Goal: Task Accomplishment & Management: Use online tool/utility

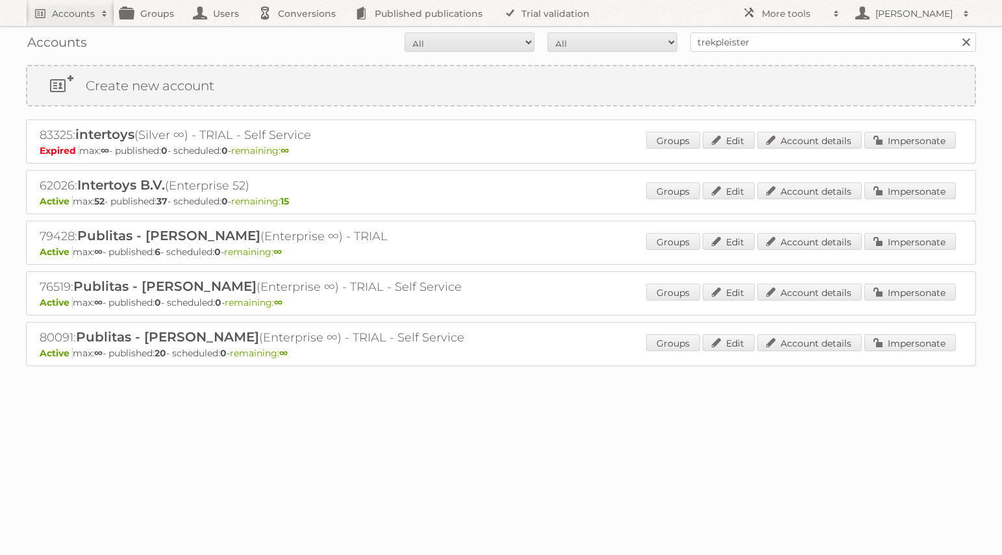
click at [800, 40] on input "trekpleister" at bounding box center [833, 41] width 286 height 19
click at [956, 32] on input "Search" at bounding box center [965, 41] width 19 height 19
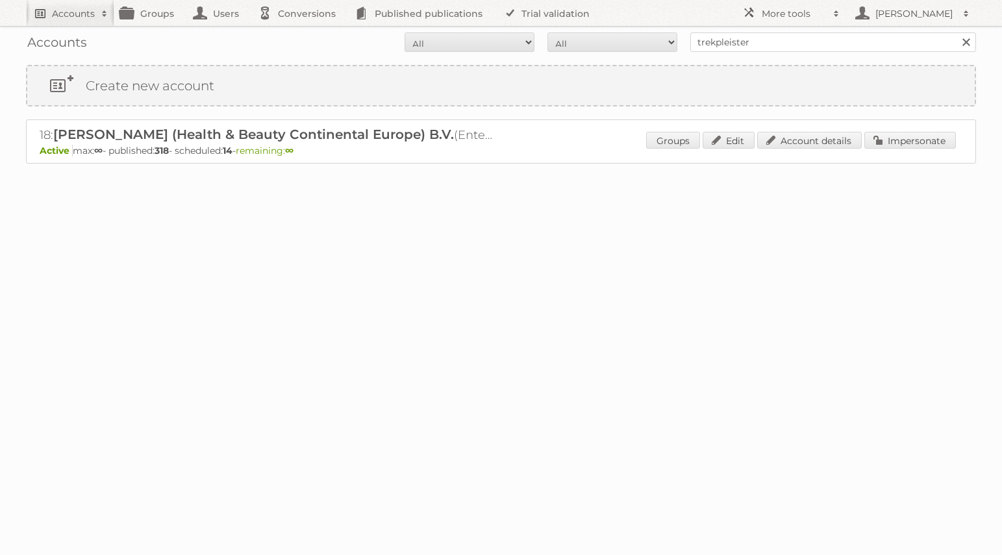
click at [73, 14] on h2 "Accounts" at bounding box center [73, 13] width 43 height 13
click at [158, 22] on link "Groups" at bounding box center [150, 13] width 73 height 26
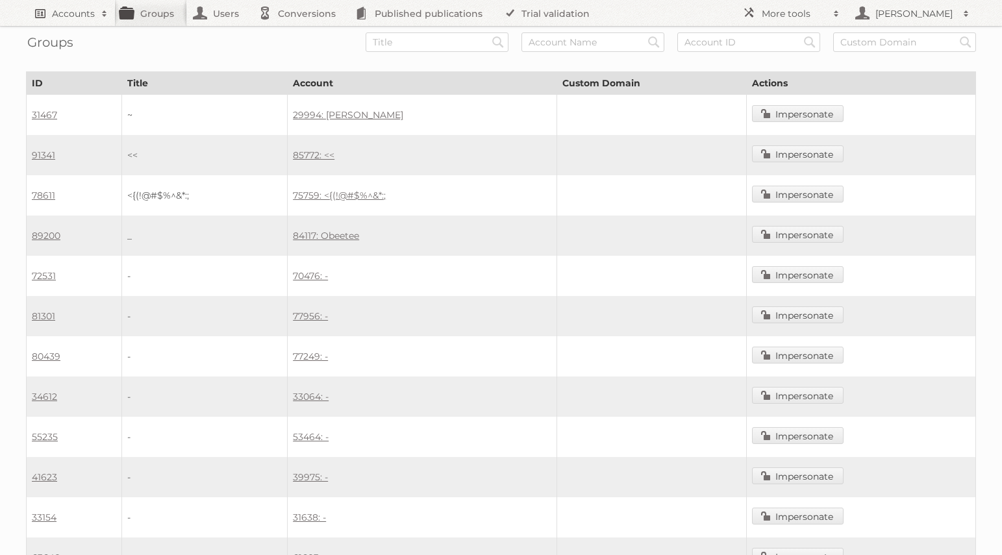
click at [69, 14] on h2 "Accounts" at bounding box center [73, 13] width 43 height 13
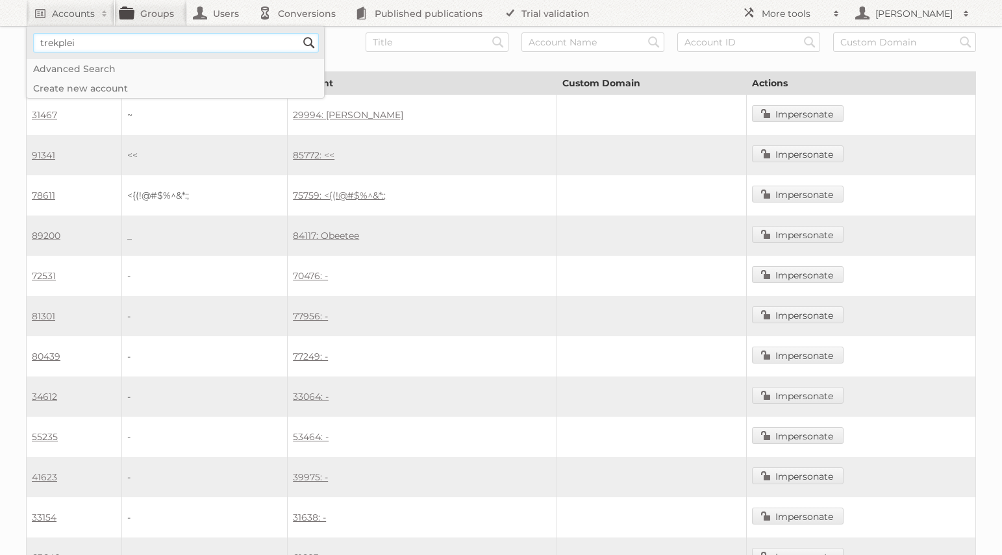
type input"] "trekpleister"
click at [299, 33] on input "Search" at bounding box center [308, 42] width 19 height 19
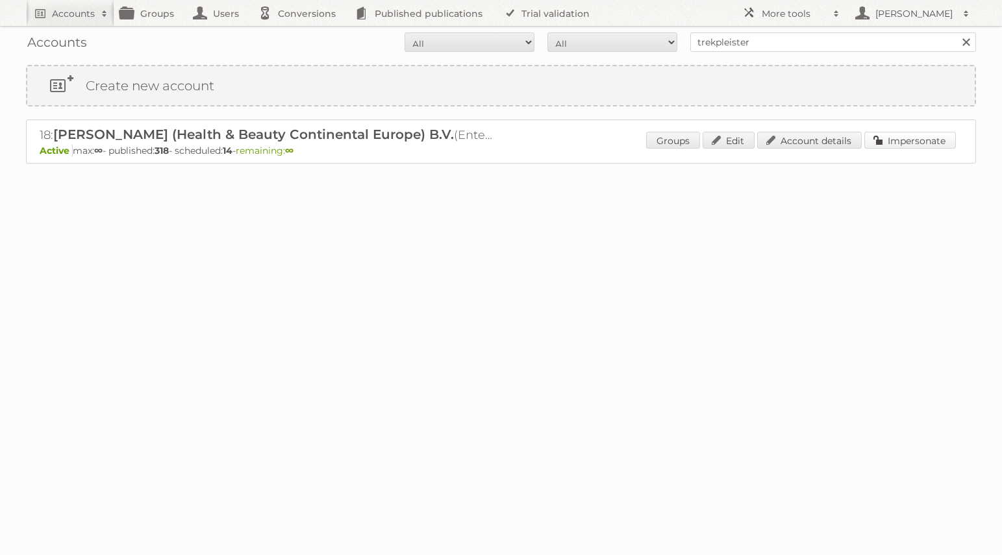
click at [904, 139] on link "Impersonate" at bounding box center [910, 140] width 92 height 17
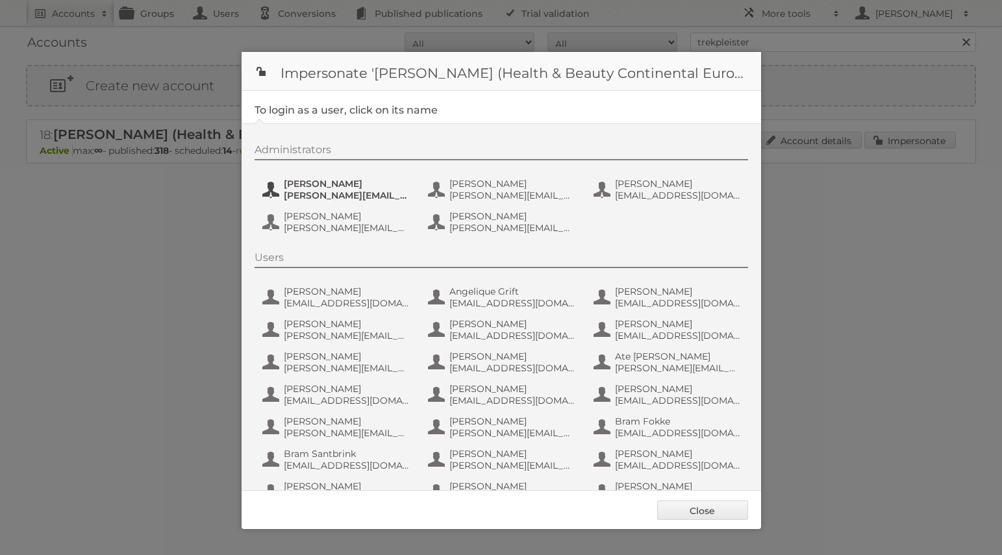
click at [328, 182] on span "Etienne Nauta" at bounding box center [347, 184] width 126 height 12
